Goal: Information Seeking & Learning: Learn about a topic

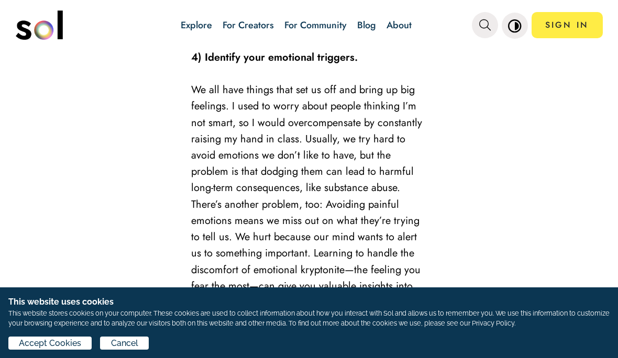
scroll to position [2498, 0]
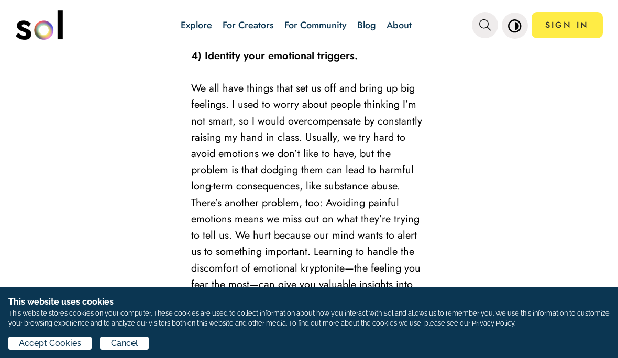
click at [59, 341] on span "Accept Cookies" at bounding box center [50, 343] width 62 height 13
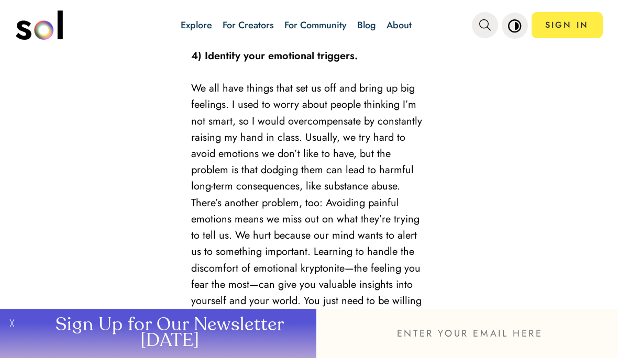
click at [8, 318] on button "╳" at bounding box center [10, 333] width 20 height 49
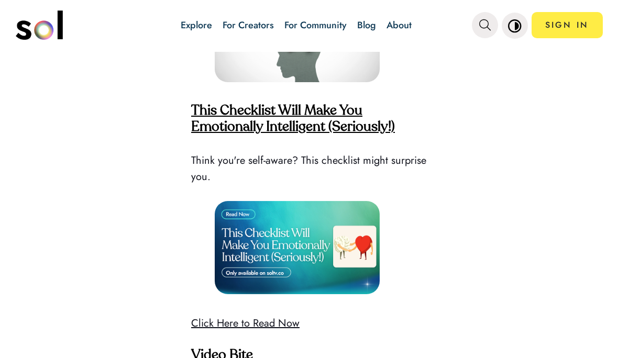
scroll to position [2851, 0]
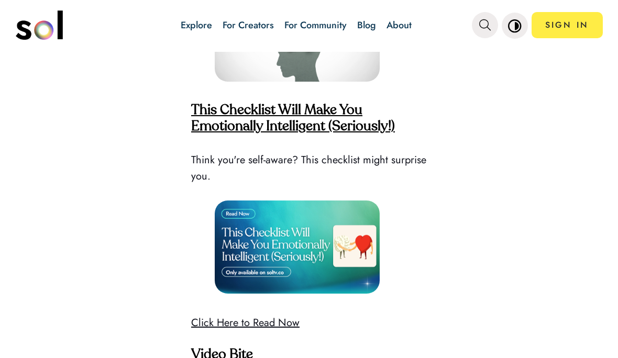
click at [381, 109] on strong "This Checklist Will Make You Emotionally Intelligent (Seriously!)" at bounding box center [293, 119] width 204 height 30
click at [326, 230] on img at bounding box center [297, 247] width 165 height 93
click at [310, 241] on img at bounding box center [297, 247] width 165 height 93
click at [275, 315] on link "Click Here to Read Now" at bounding box center [245, 322] width 108 height 15
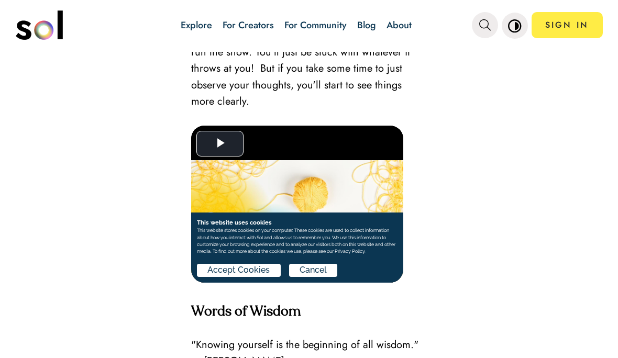
scroll to position [3245, 0]
